Goal: Information Seeking & Learning: Check status

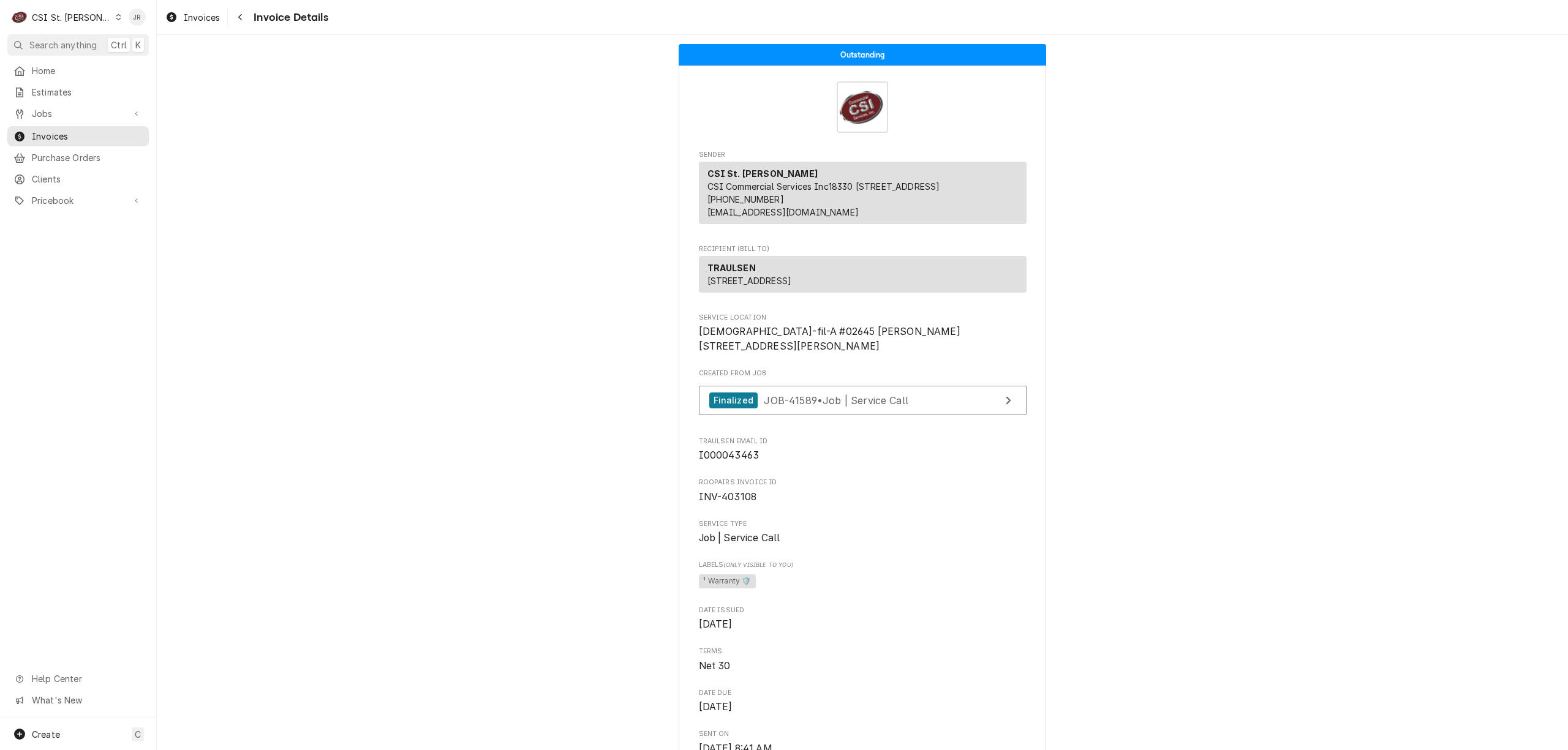
click at [48, 5] on div "C CSI St. [PERSON_NAME]" at bounding box center [66, 17] width 118 height 24
click at [136, 22] on div "CSI [US_STATE][GEOGRAPHIC_DATA]." at bounding box center [189, 24] width 163 height 13
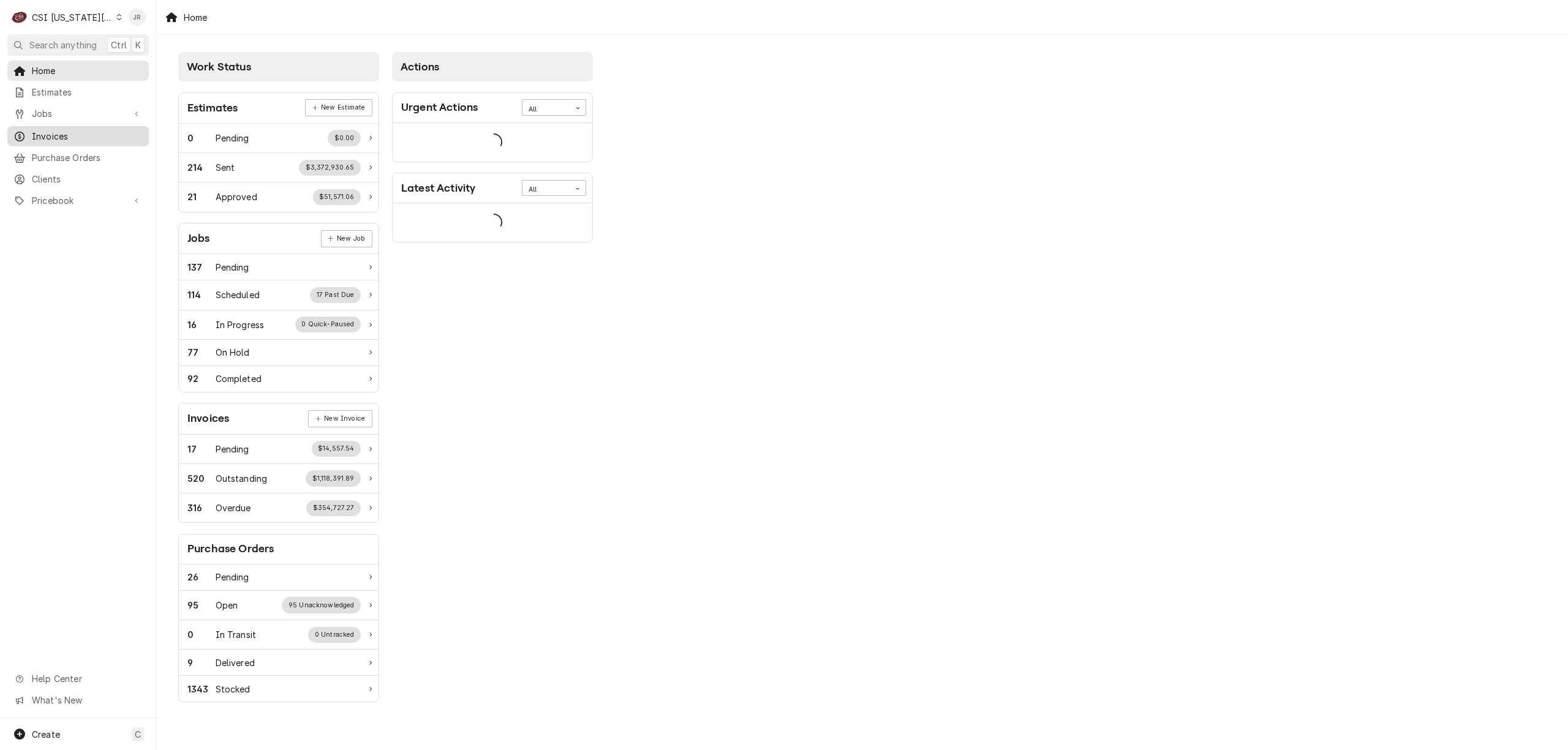
click at [77, 130] on span "Invoices" at bounding box center [87, 136] width 111 height 13
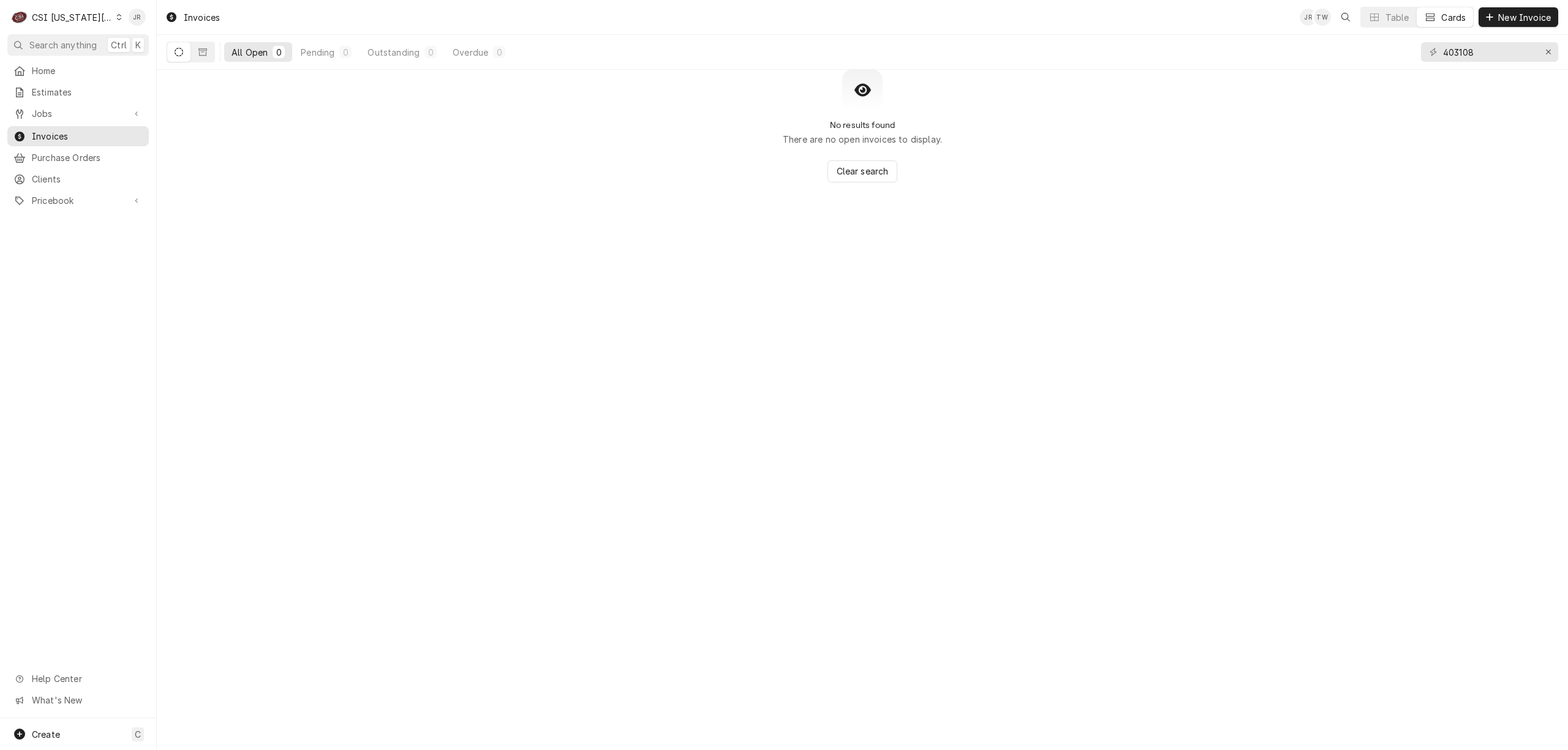
click at [1469, 64] on div "403108" at bounding box center [1489, 52] width 137 height 34
drag, startPoint x: 1468, startPoint y: 63, endPoint x: 1465, endPoint y: 54, distance: 9.5
click at [1466, 60] on div "403108" at bounding box center [1489, 52] width 137 height 34
click at [1465, 54] on input "403108" at bounding box center [1489, 52] width 92 height 20
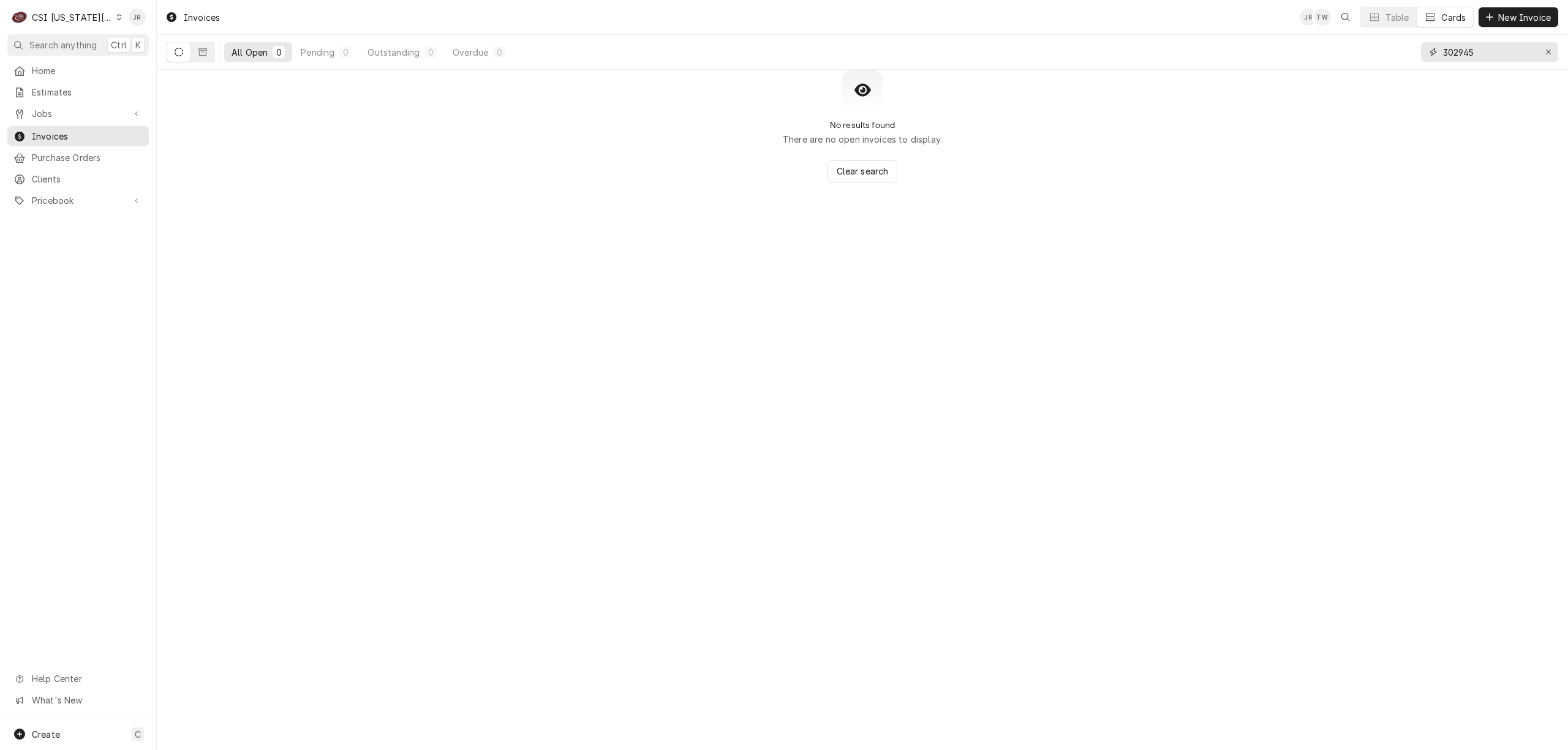
type input "302945"
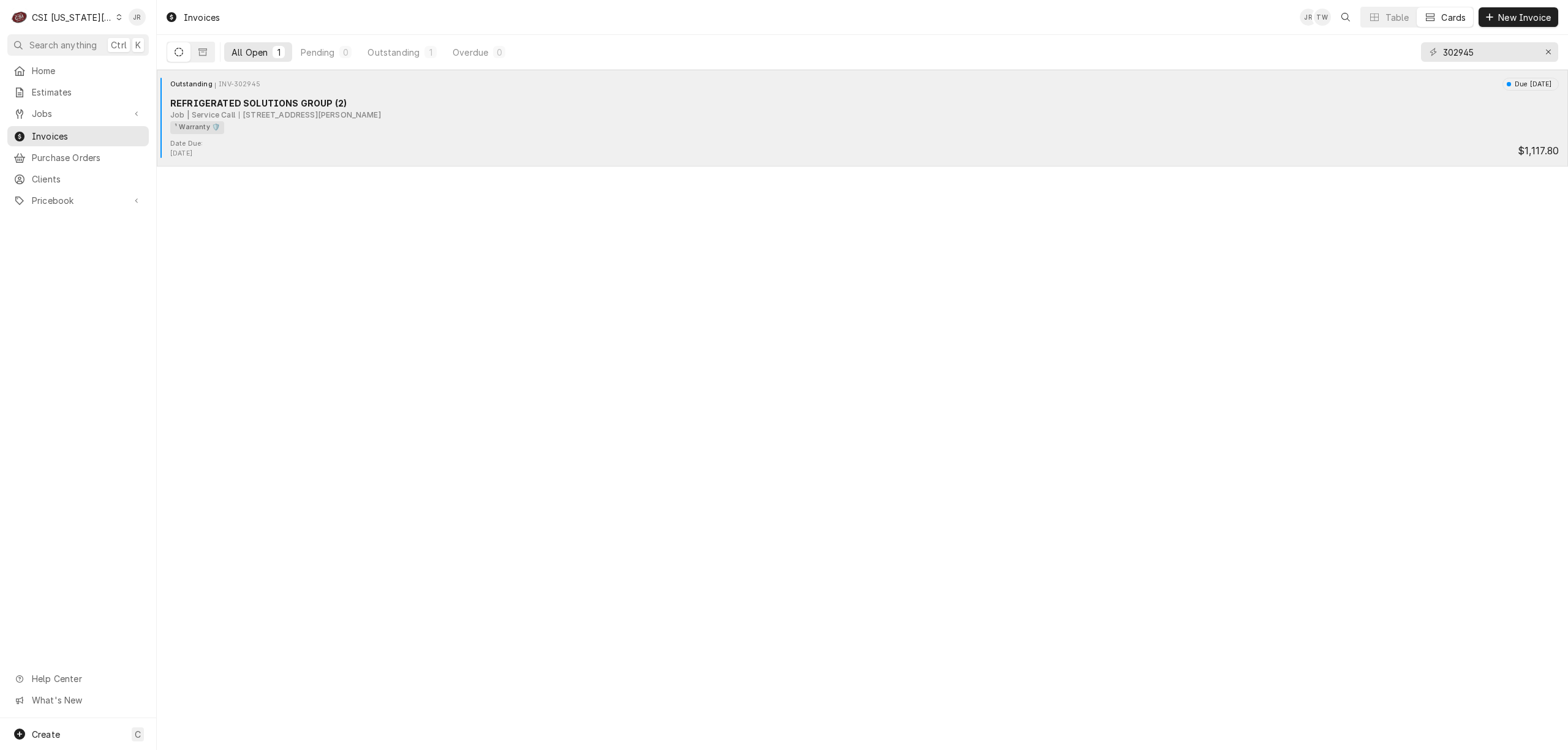
drag, startPoint x: 376, startPoint y: 112, endPoint x: 381, endPoint y: 106, distance: 7.8
click at [381, 106] on div "REFRIGERATED SOLUTIONS GROUP (2) Job | Service Call 131 N Parker St, Olathe, KS…" at bounding box center [862, 115] width 1401 height 37
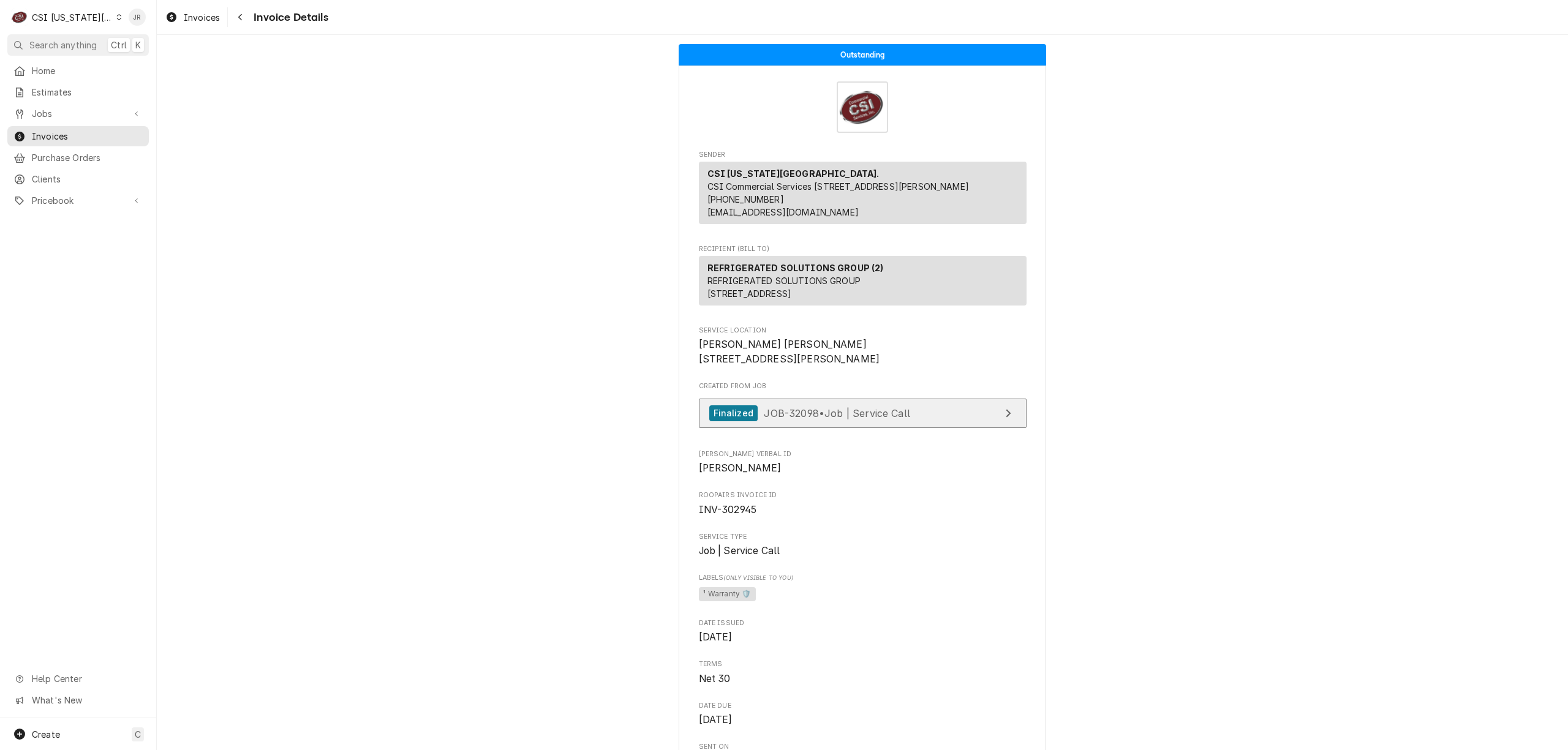
click at [954, 429] on link "Finalized JOB-32098 • Job | Service Call" at bounding box center [862, 413] width 327 height 30
click at [58, 136] on span "Invoices" at bounding box center [87, 136] width 111 height 13
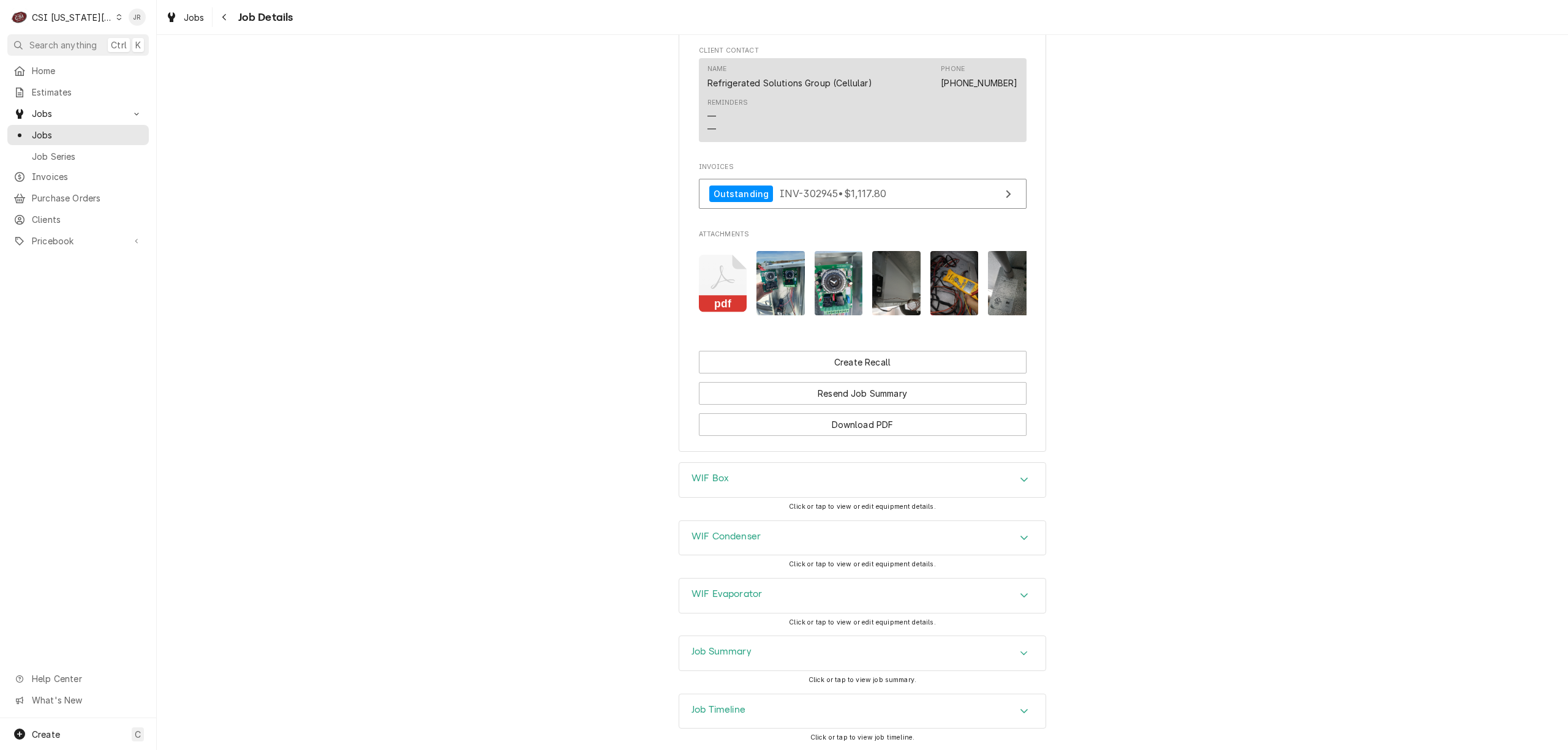
scroll to position [1143, 0]
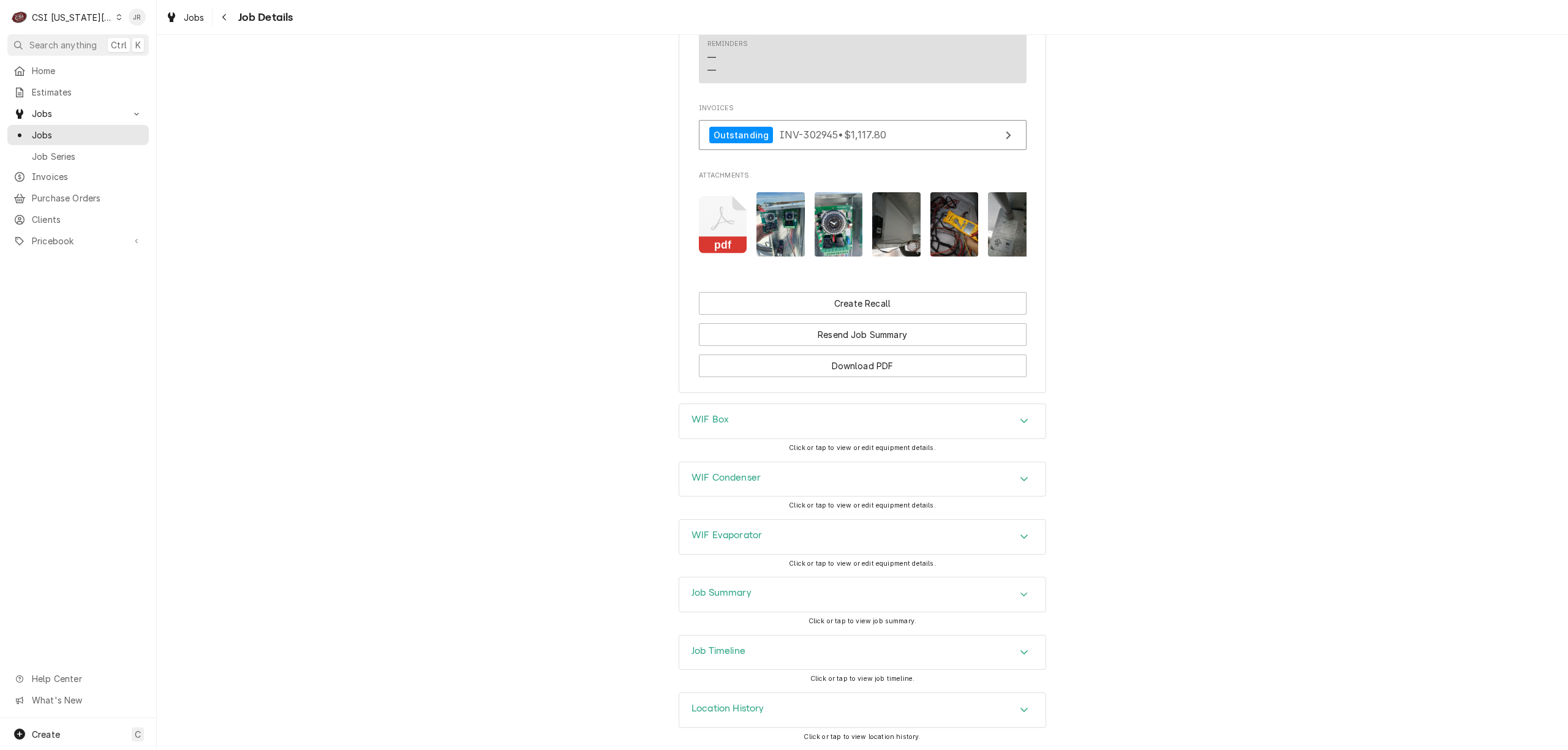
click at [790, 594] on div "Job Summary" at bounding box center [862, 595] width 366 height 34
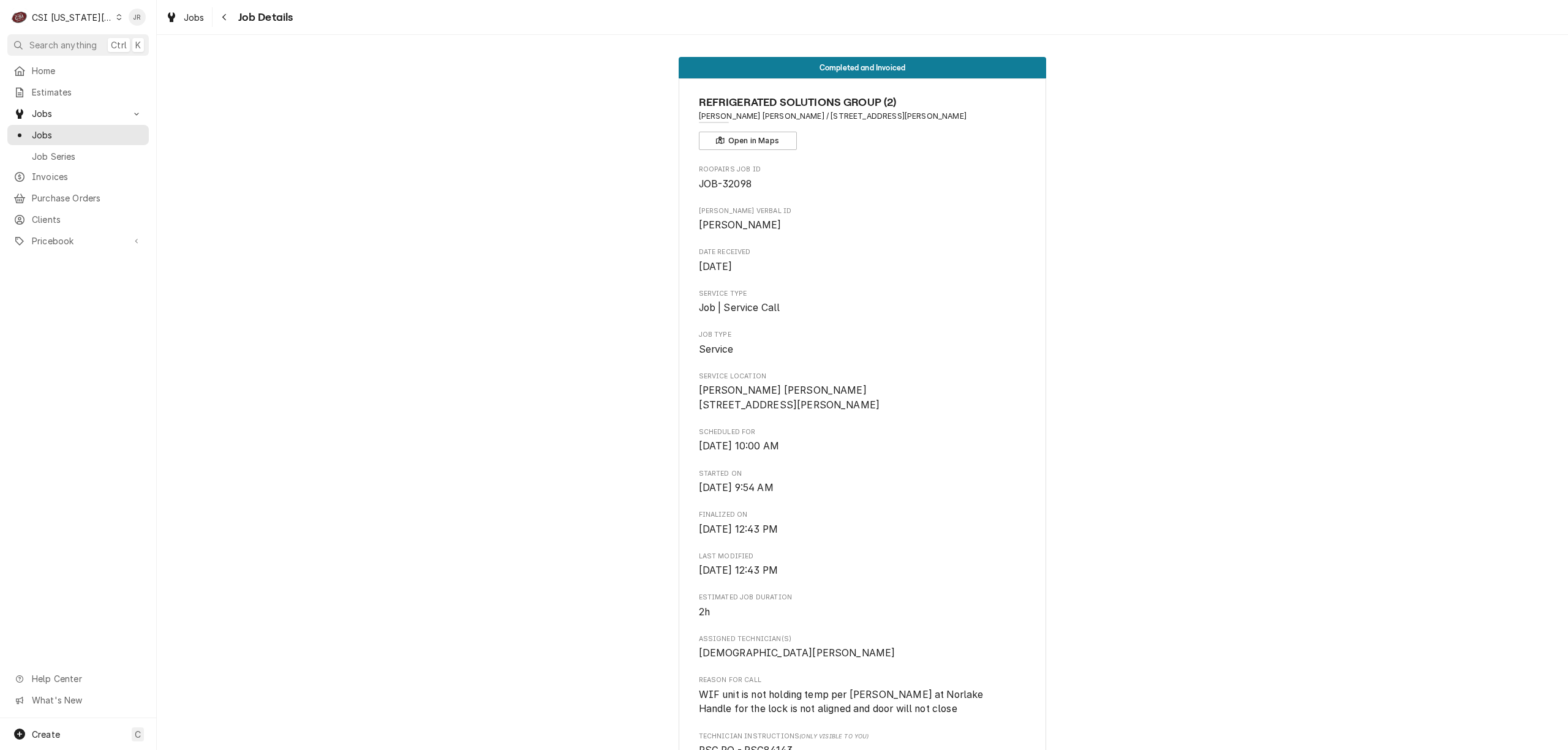
scroll to position [0, 0]
click at [866, 180] on span "JOB-32098" at bounding box center [862, 185] width 327 height 15
drag, startPoint x: 692, startPoint y: 182, endPoint x: 745, endPoint y: 187, distance: 53.2
copy span "JOB-32098"
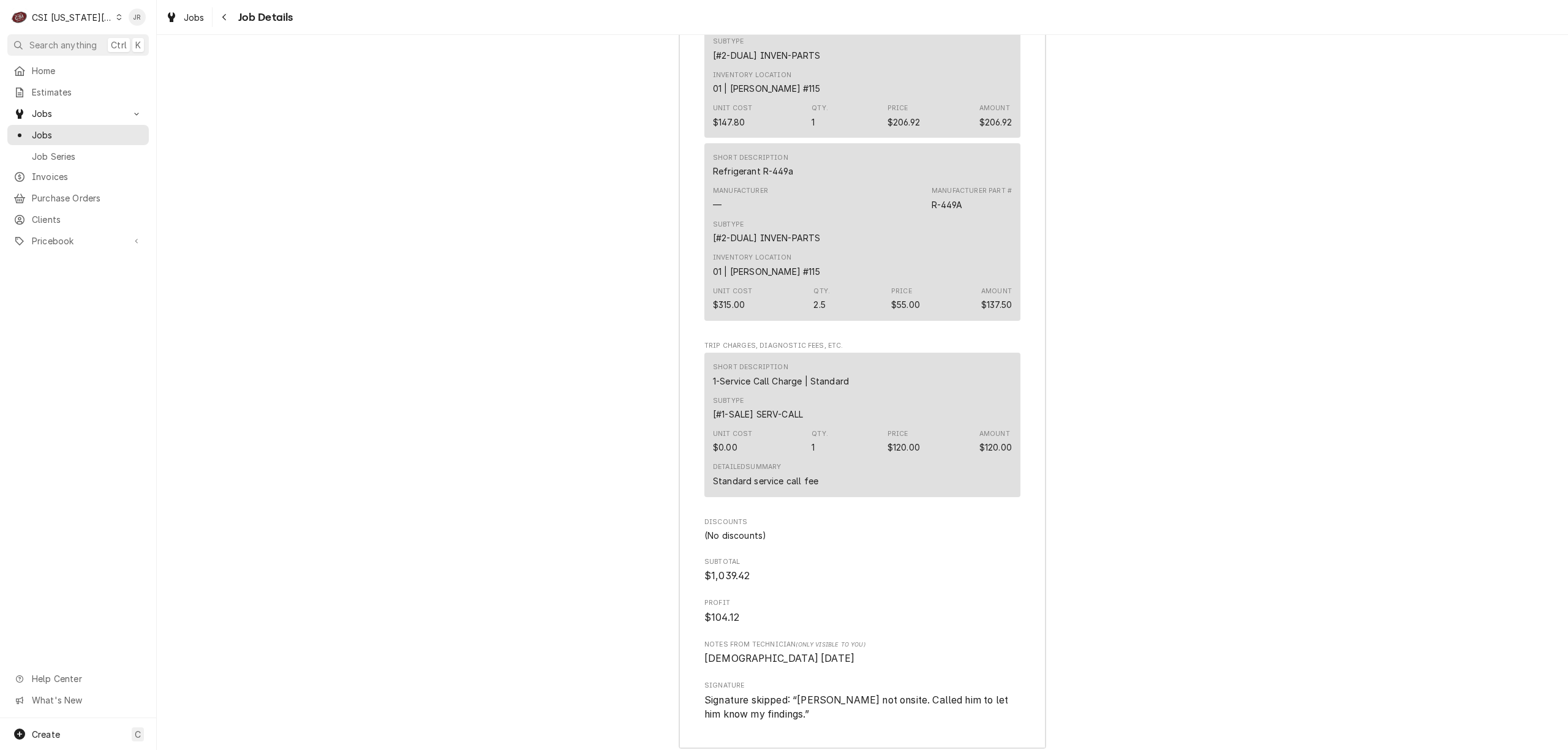
scroll to position [3901, 0]
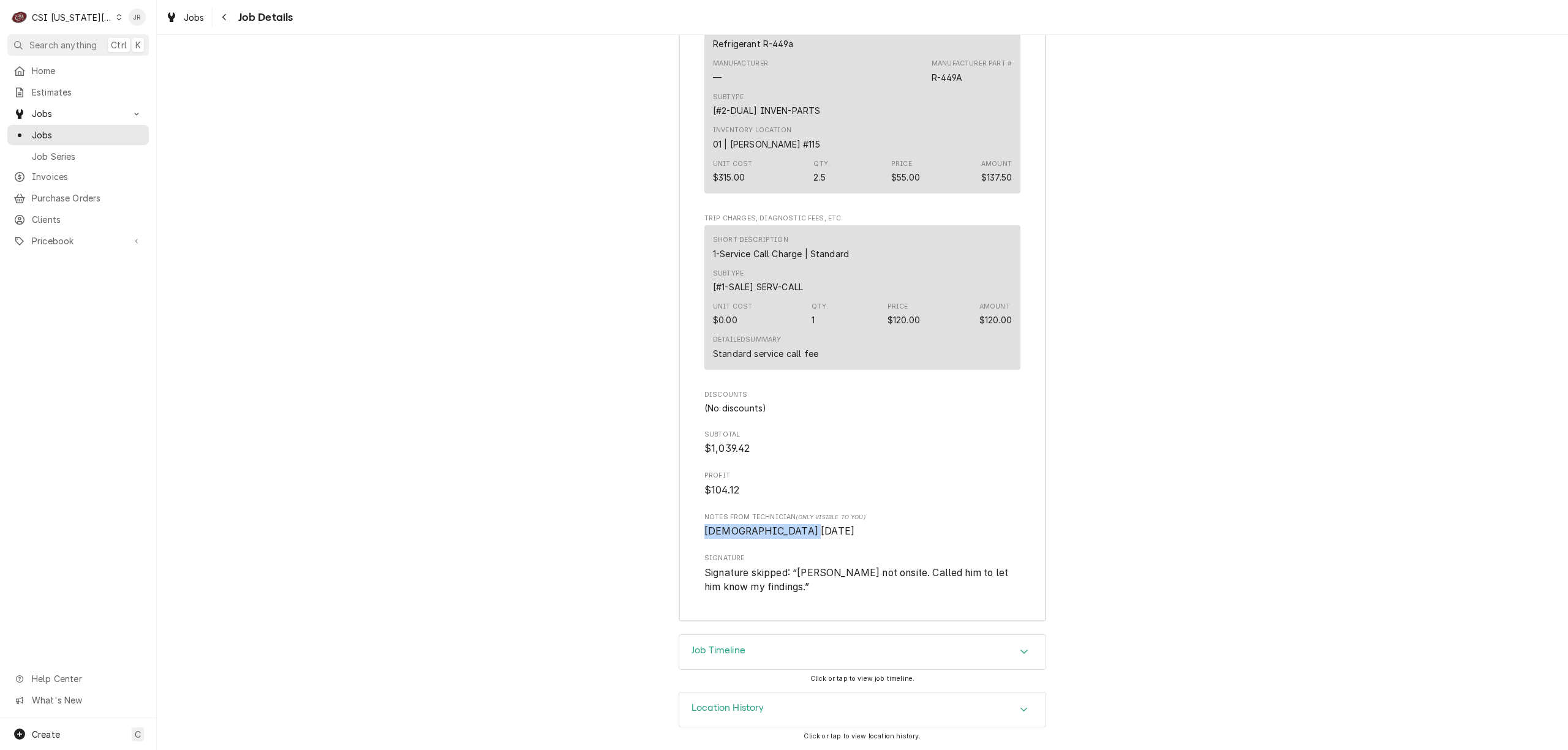
drag, startPoint x: 699, startPoint y: 530, endPoint x: 804, endPoint y: 532, distance: 105.0
click at [804, 532] on span "Christian 8/15/2025" at bounding box center [862, 532] width 316 height 15
drag, startPoint x: 696, startPoint y: 638, endPoint x: 1047, endPoint y: 586, distance: 354.8
click at [702, 640] on div "Job Timeline" at bounding box center [862, 652] width 366 height 34
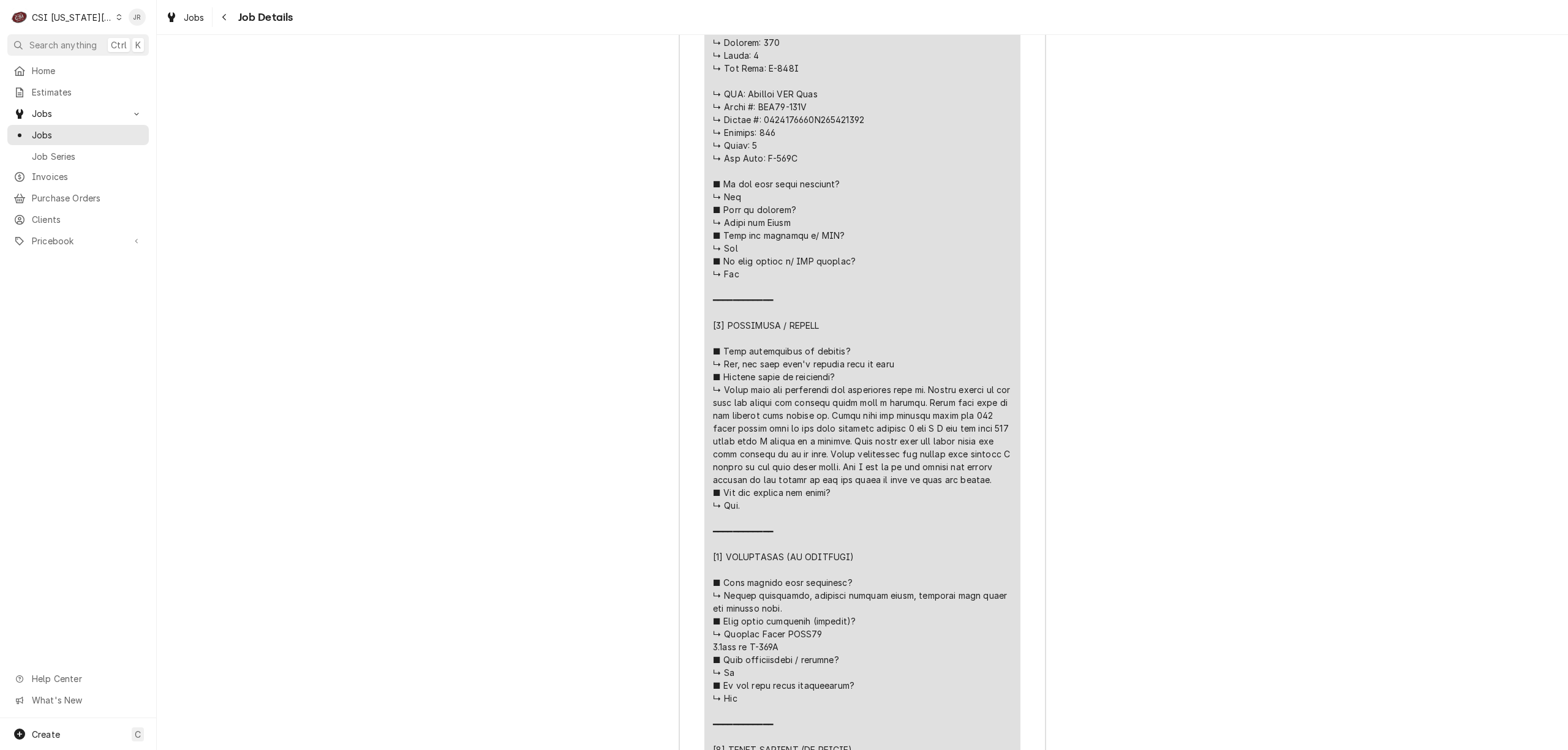
scroll to position [1653, 0]
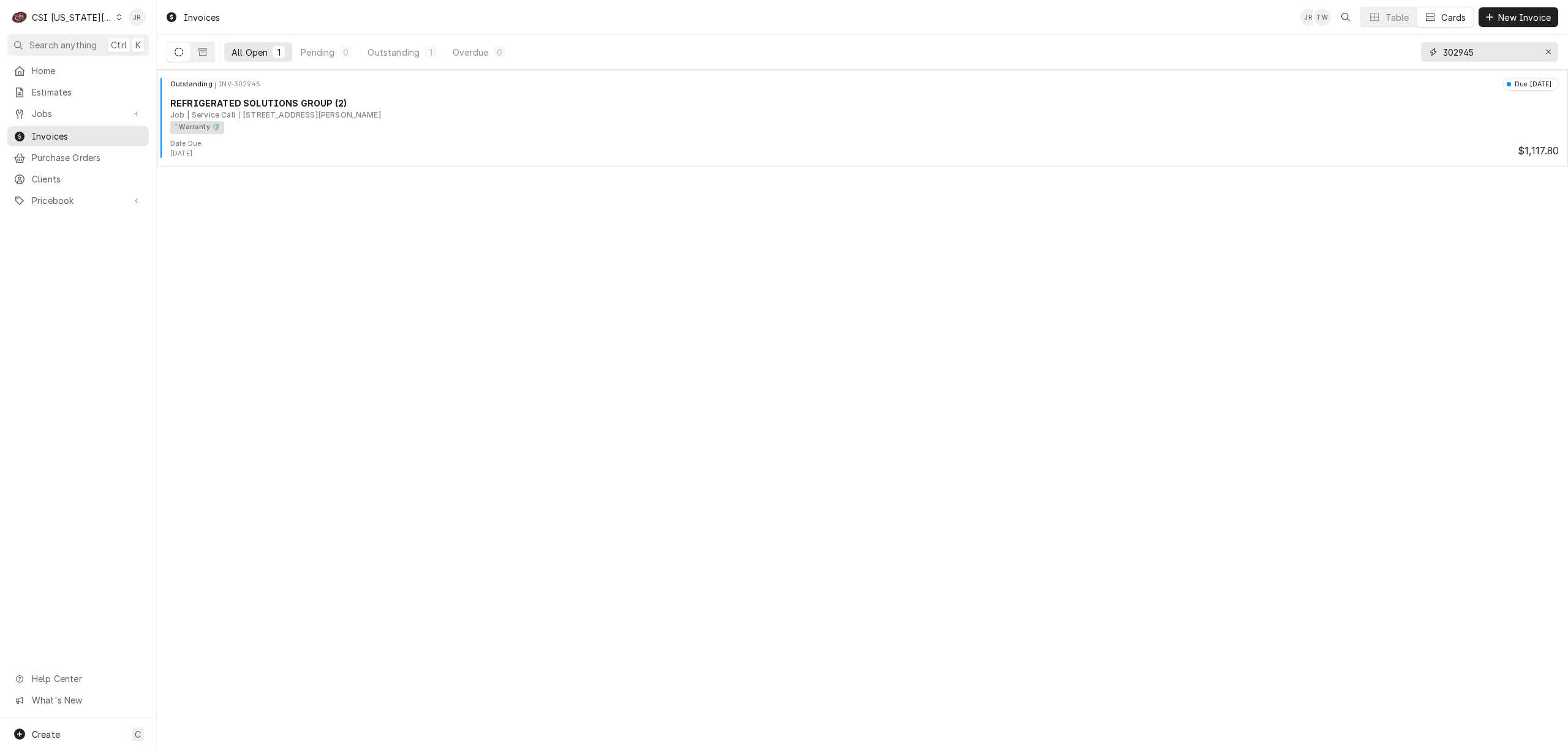
click at [1470, 48] on input "302945" at bounding box center [1489, 52] width 92 height 20
paste input "028"
type input "302028"
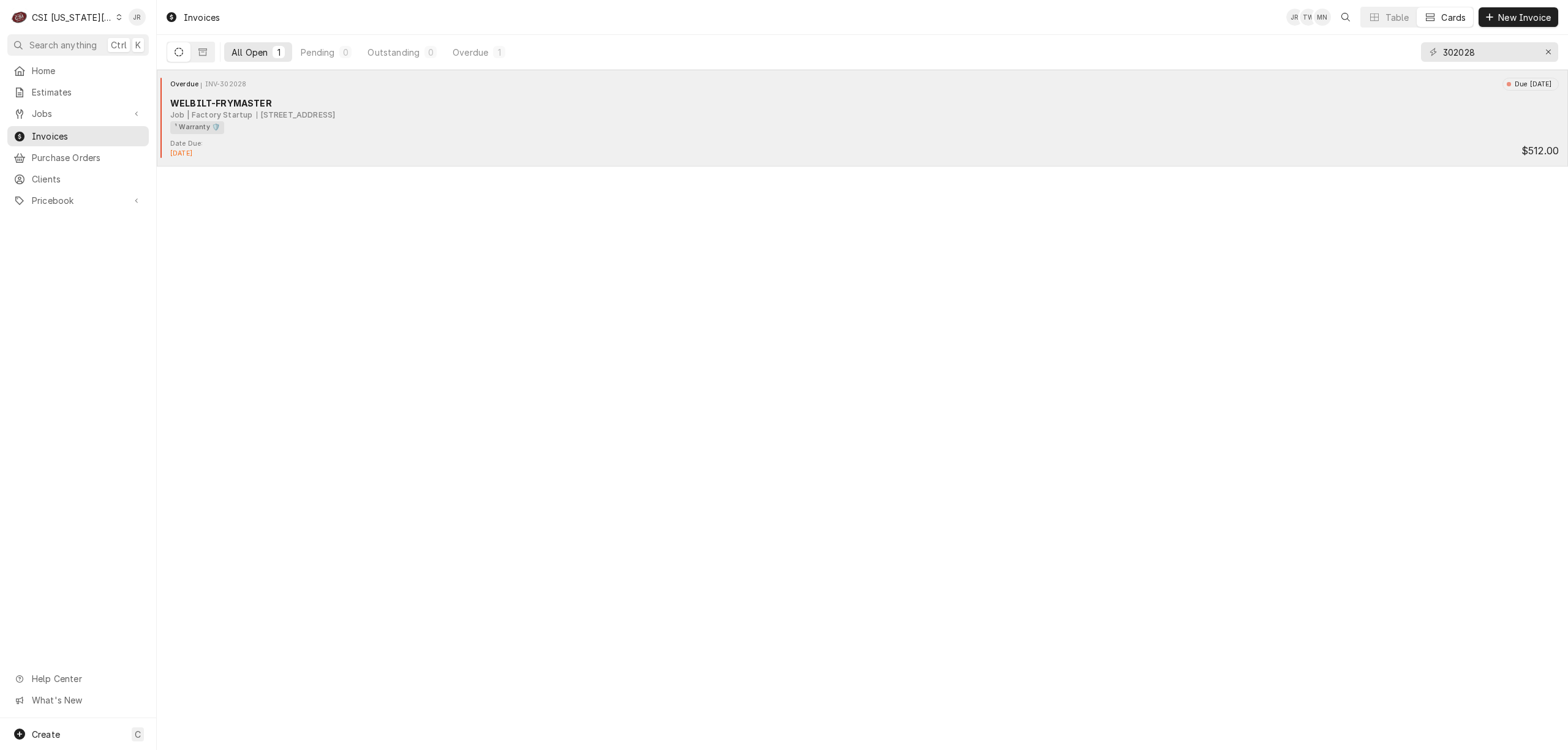
click at [241, 105] on div "WELBILT-FRYMASTER" at bounding box center [864, 103] width 1388 height 13
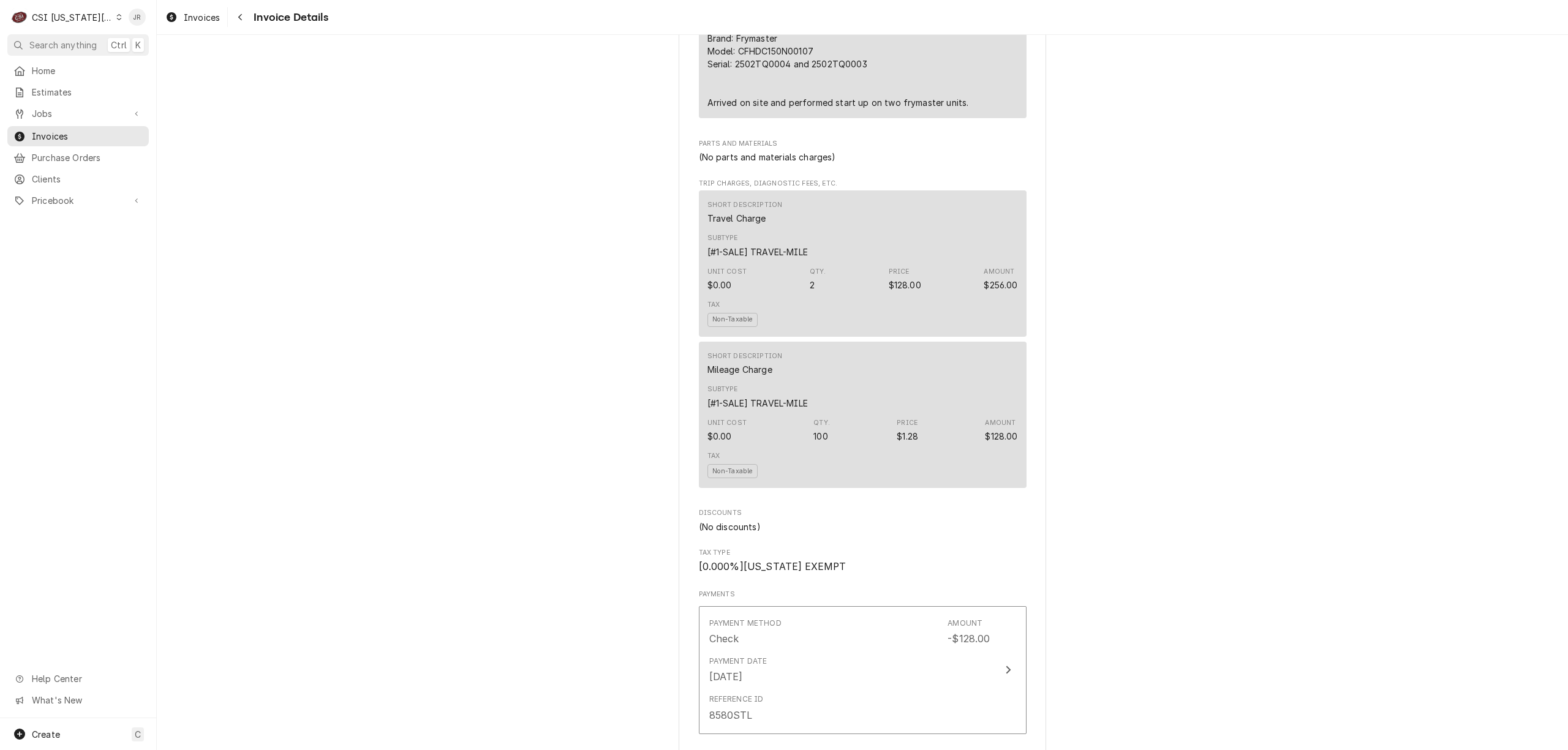
scroll to position [898, 0]
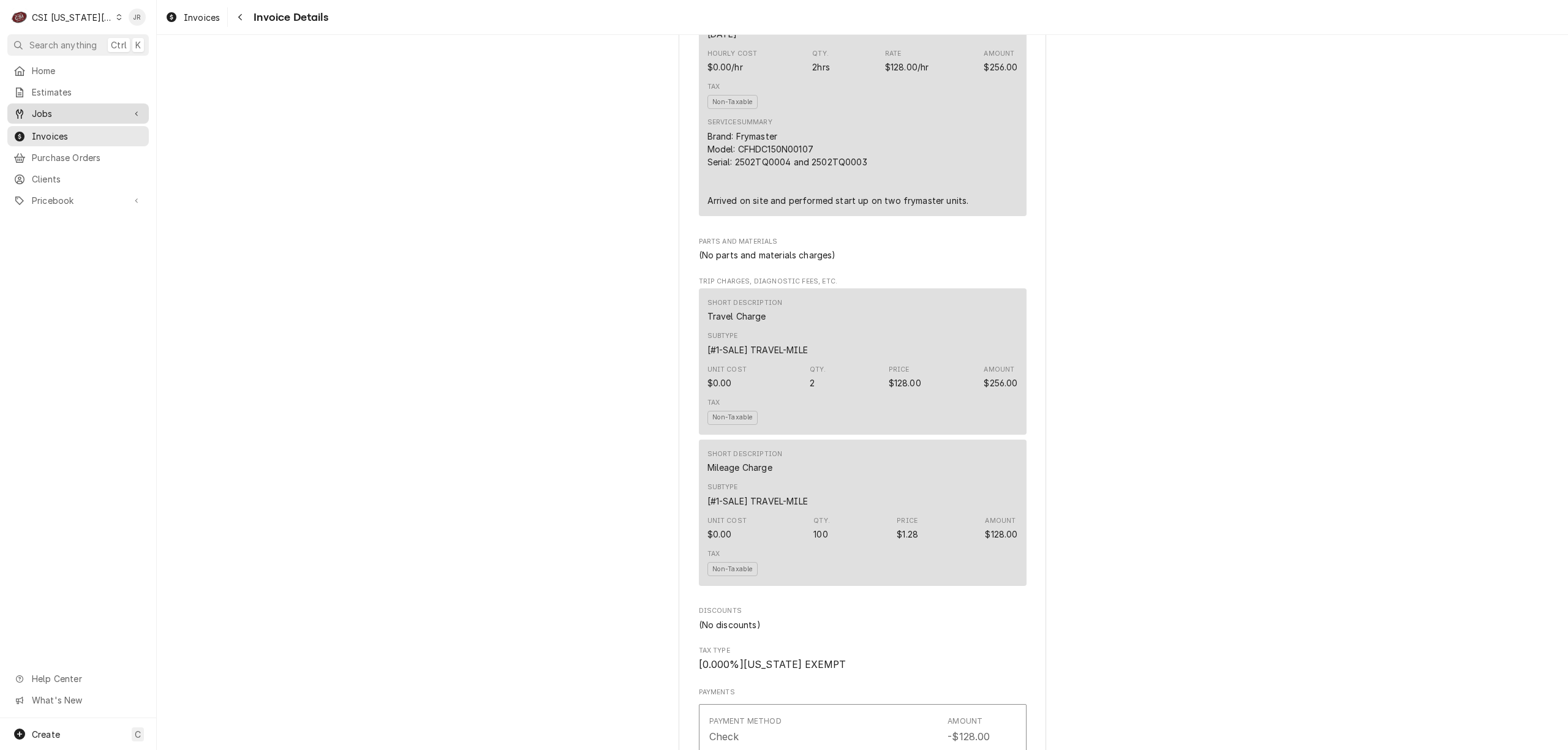
click at [64, 108] on span "Jobs" at bounding box center [78, 113] width 93 height 13
click at [62, 131] on span "Jobs" at bounding box center [87, 134] width 111 height 13
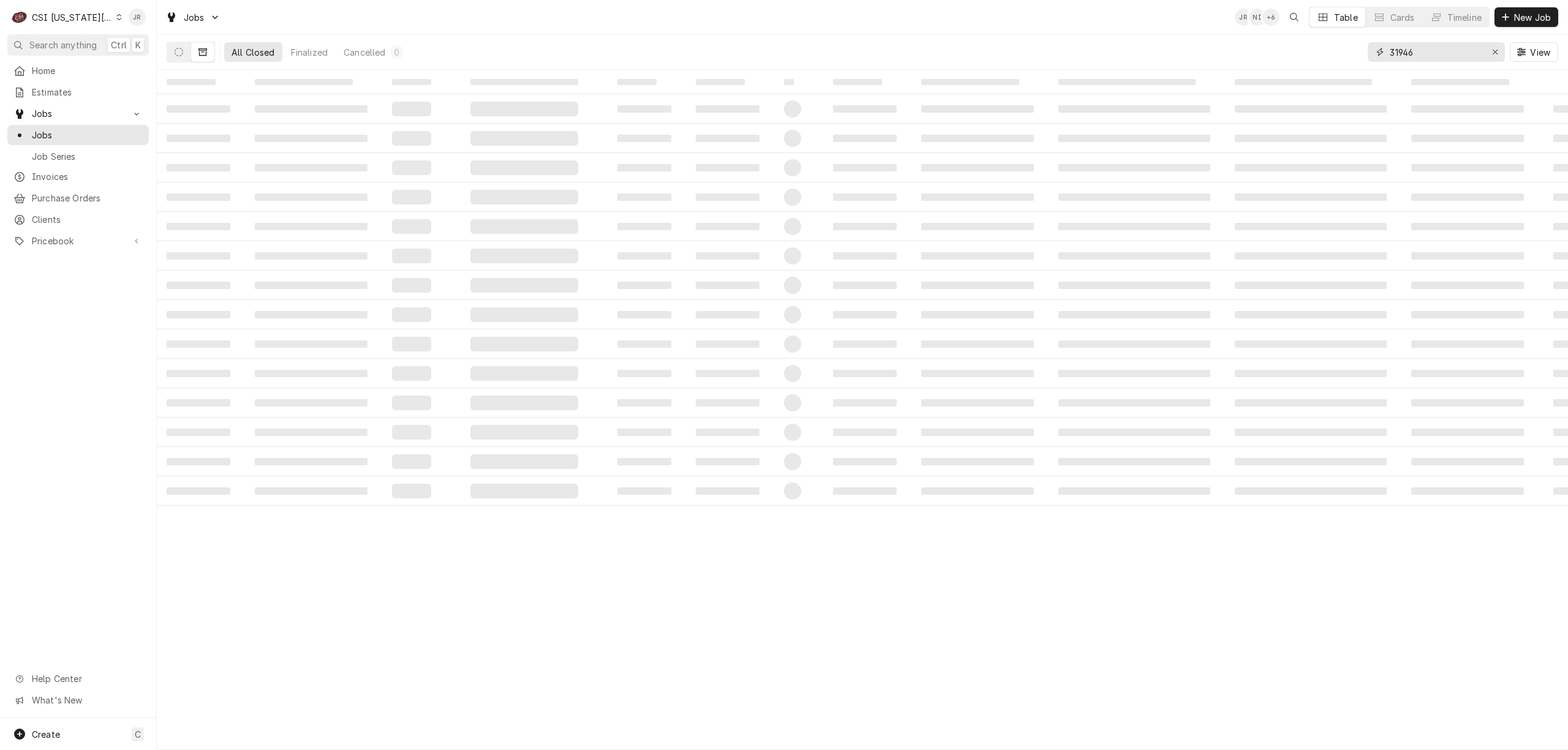
click at [1448, 52] on input "31946" at bounding box center [1435, 52] width 92 height 20
type input "32098"
click at [700, 248] on td "‌" at bounding box center [729, 256] width 88 height 29
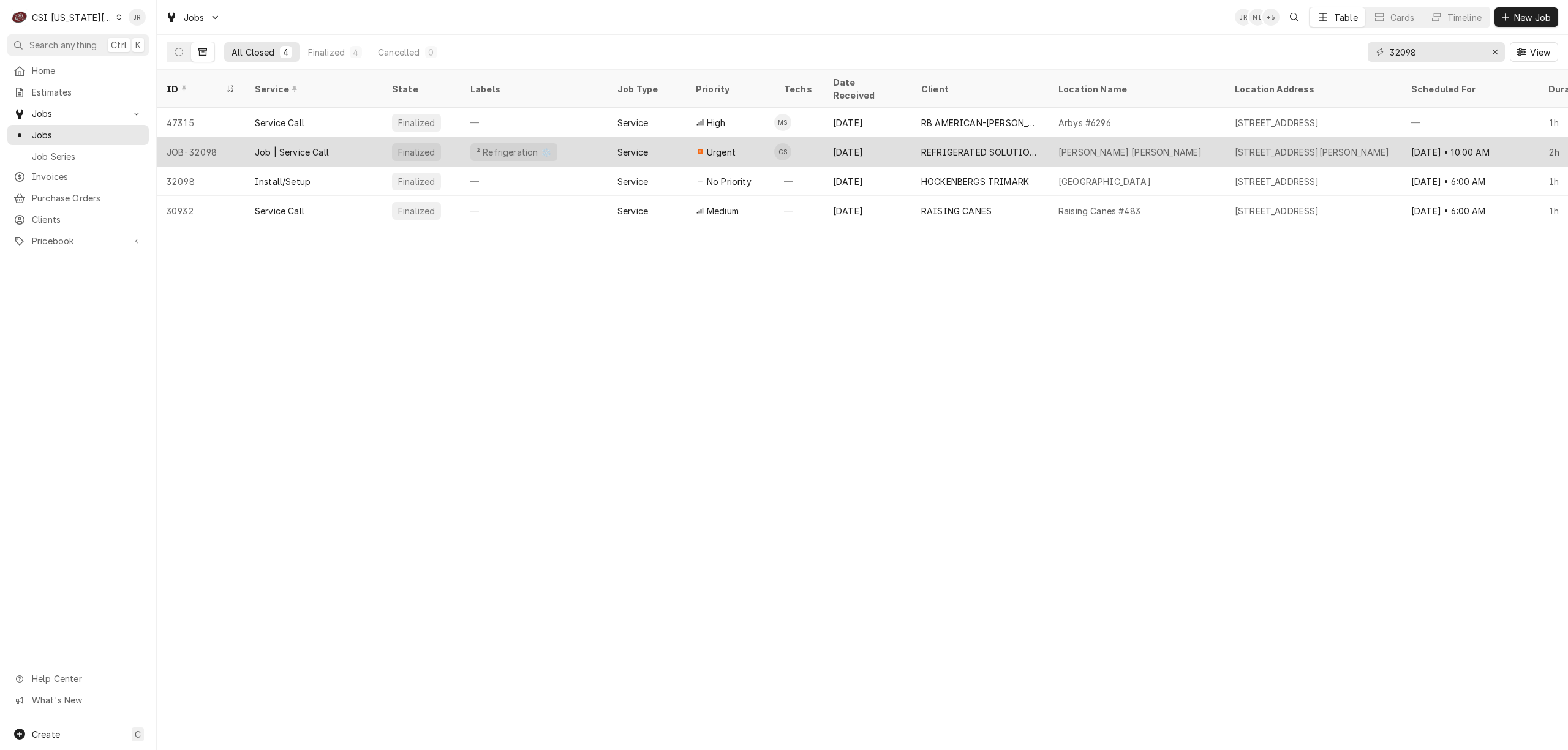
click at [328, 146] on div "Job | Service Call" at bounding box center [292, 151] width 74 height 13
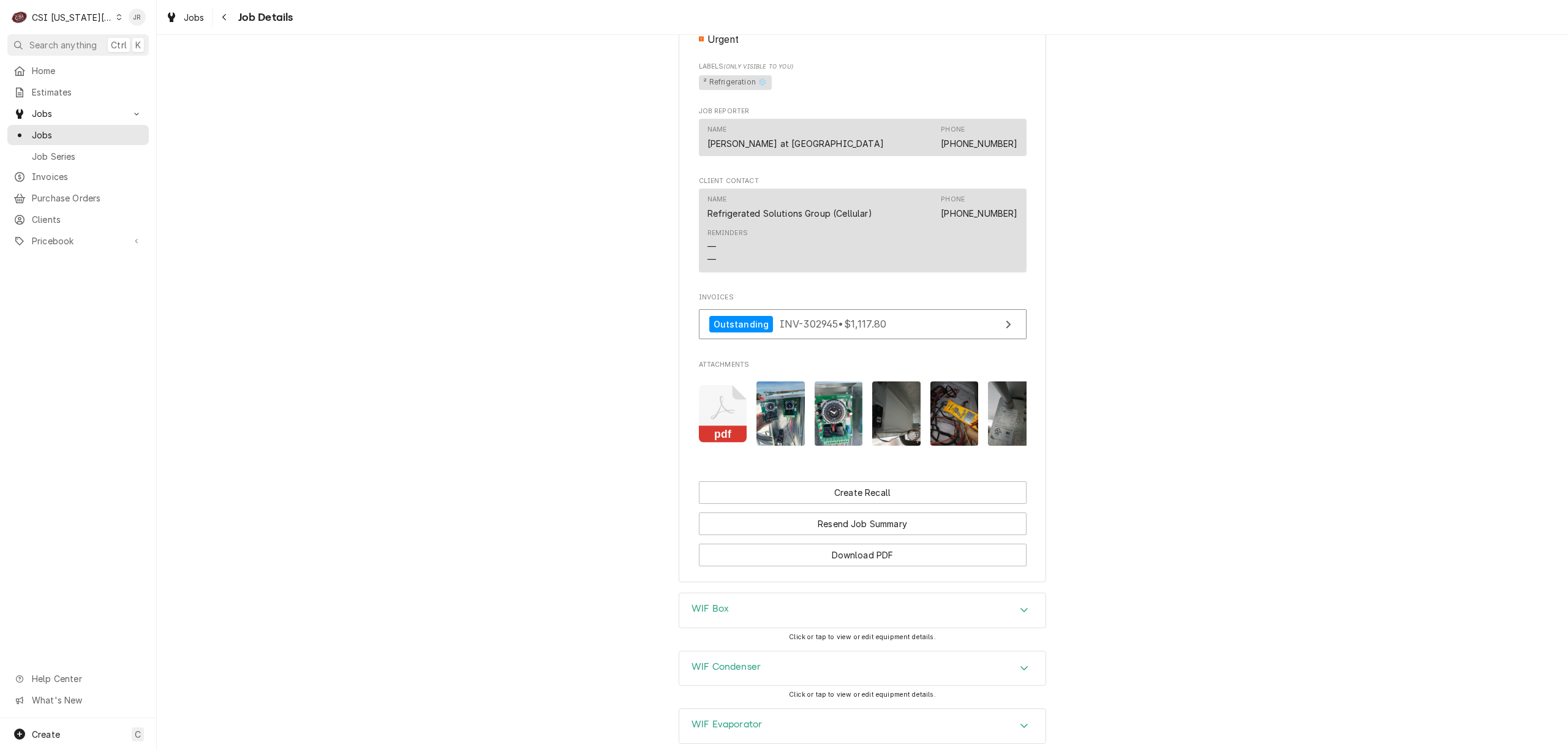
scroll to position [1147, 0]
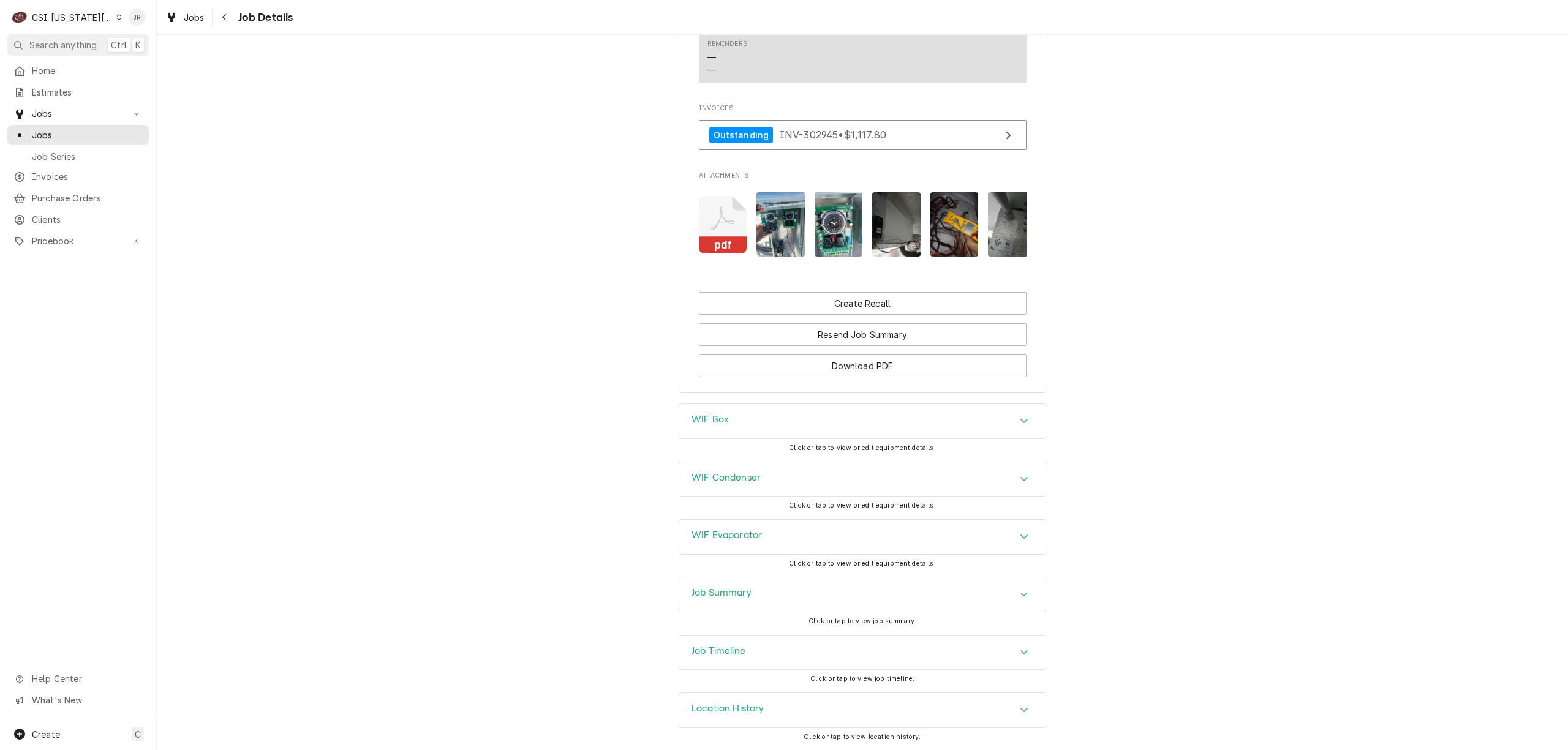
click at [733, 587] on h3 "Job Summary" at bounding box center [722, 593] width 60 height 12
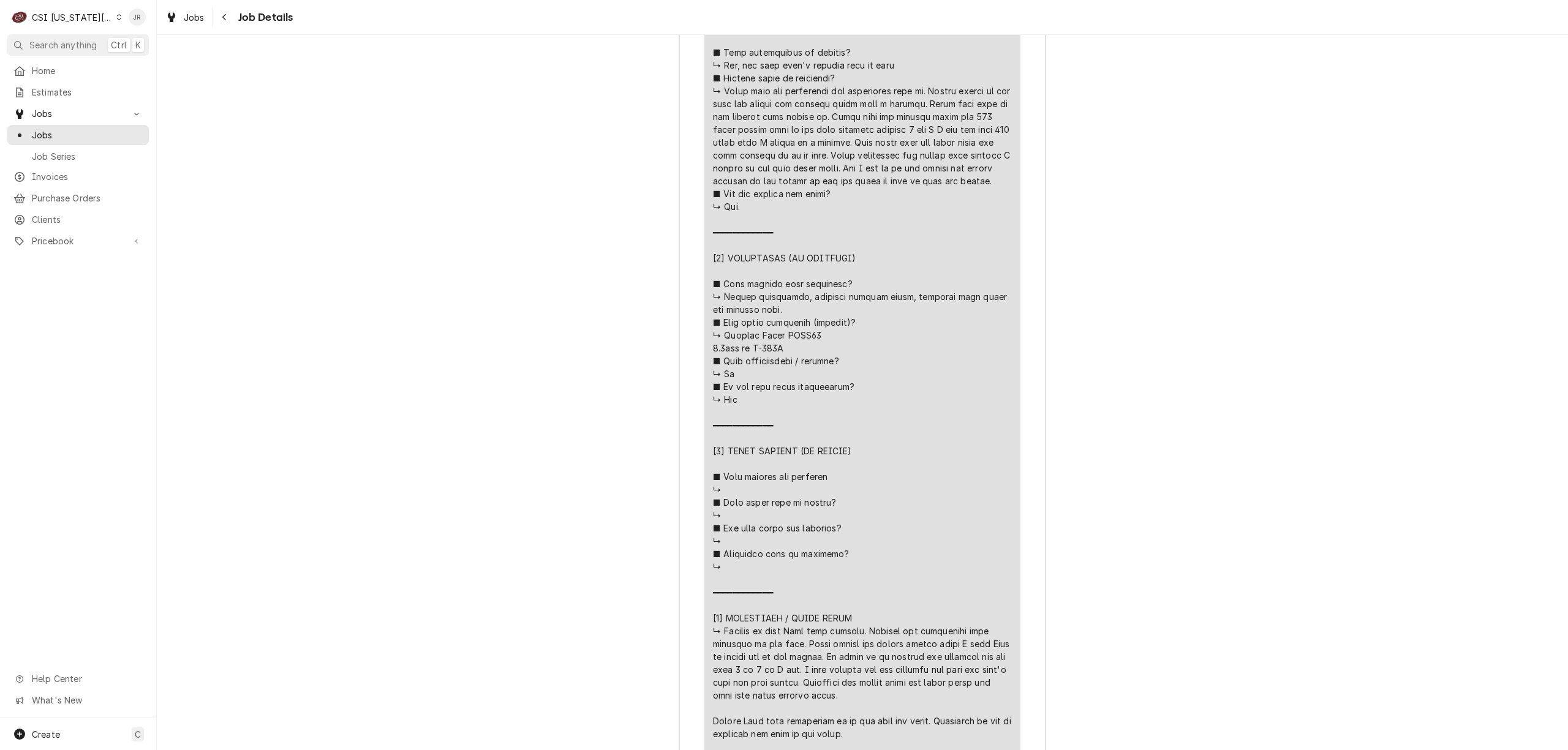
scroll to position [3026, 0]
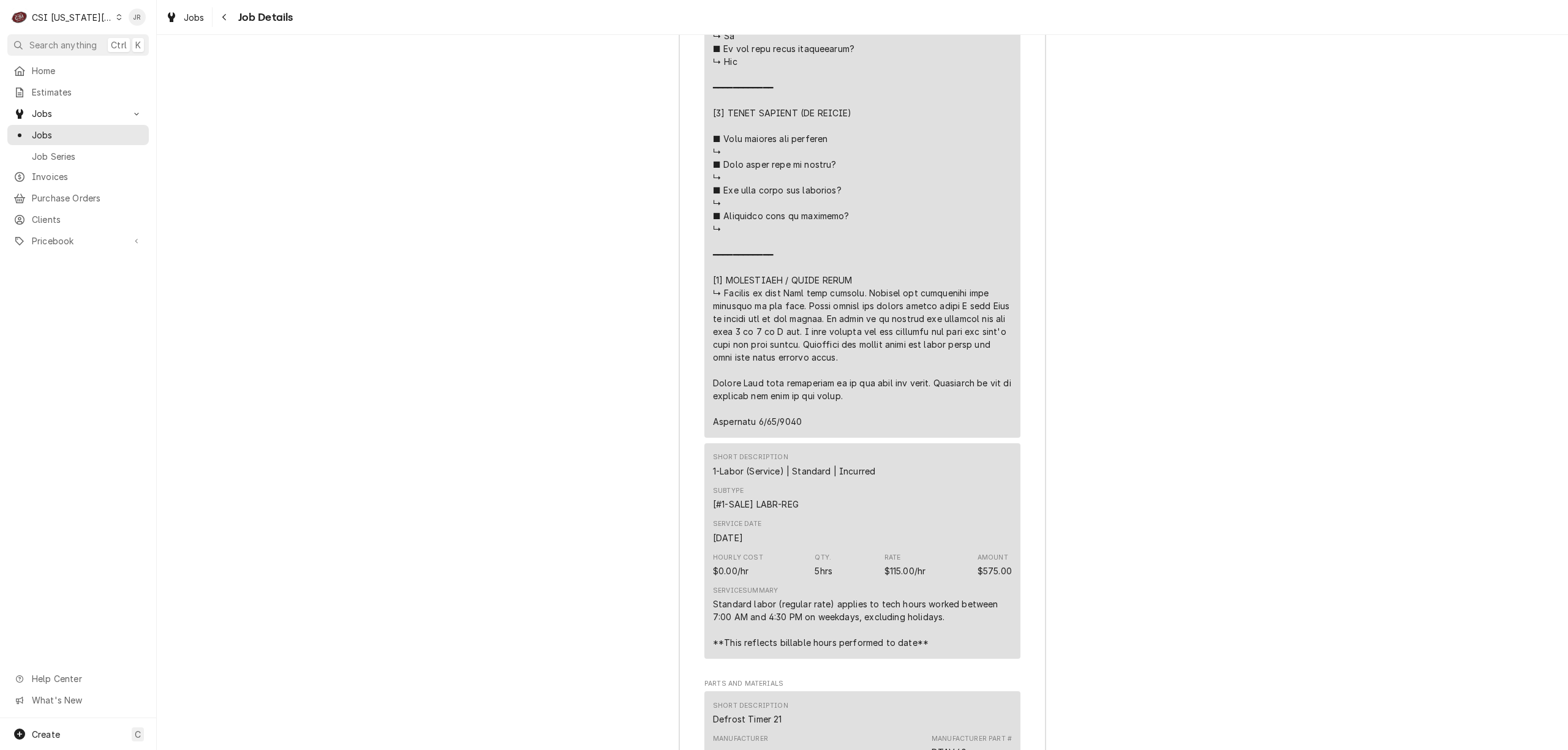
drag, startPoint x: 789, startPoint y: 345, endPoint x: 790, endPoint y: 356, distance: 11.0
copy div "⚠️ LORE IPSUMDOLORSI ⚠️ ✪ Ametcons adi elitsedd eiusmodt ✪ Incidid utlabore etd…"
